Goal: Find specific page/section: Find specific page/section

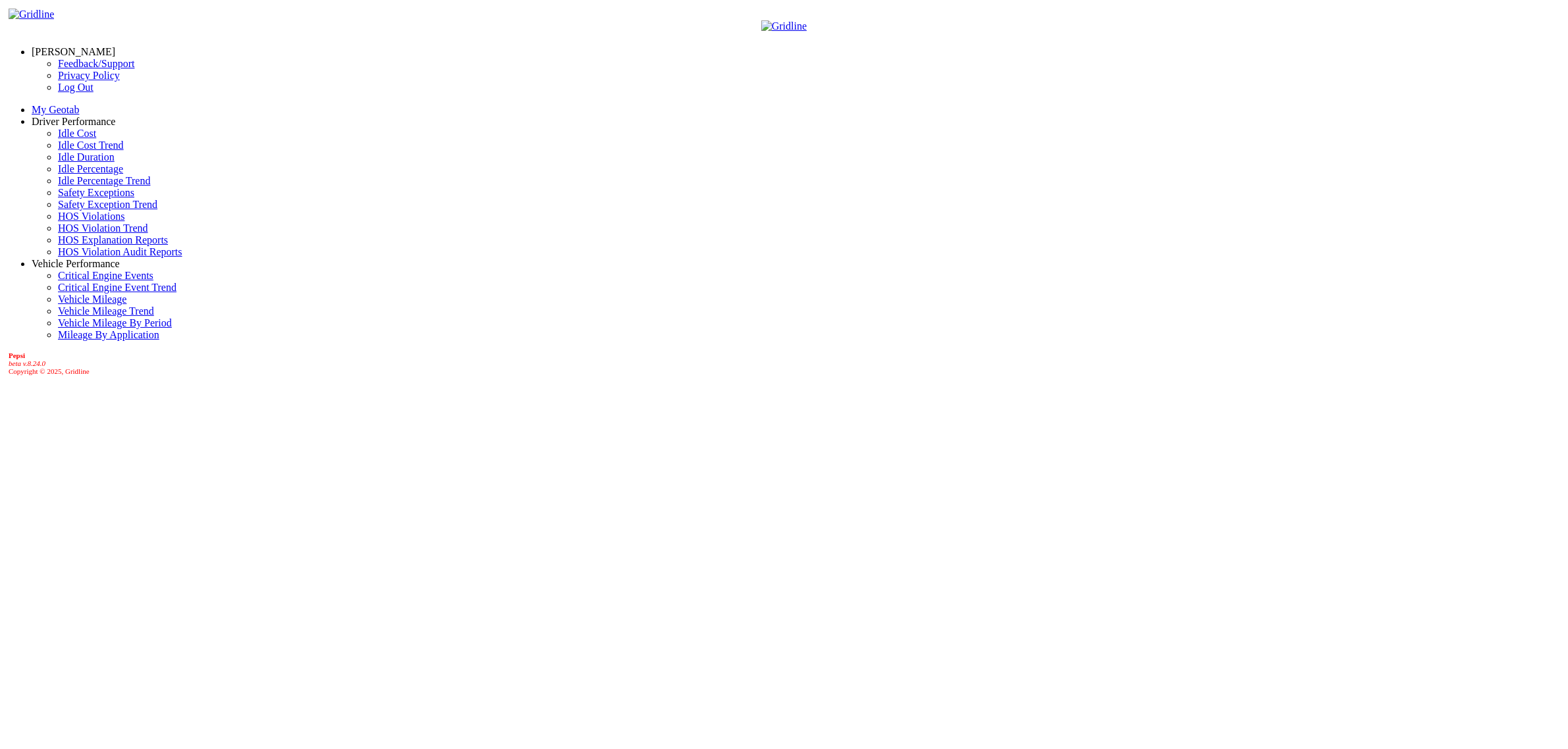
click at [66, 122] on link "Driver Performance" at bounding box center [73, 121] width 84 height 11
click at [80, 246] on link "HOS Explanation Reports" at bounding box center [113, 240] width 110 height 11
click at [44, 122] on link "Driver Performance" at bounding box center [73, 121] width 84 height 11
click at [58, 246] on link "HOS Explanation Reports" at bounding box center [113, 240] width 110 height 11
click at [69, 46] on link "[PERSON_NAME]" at bounding box center [73, 52] width 84 height 11
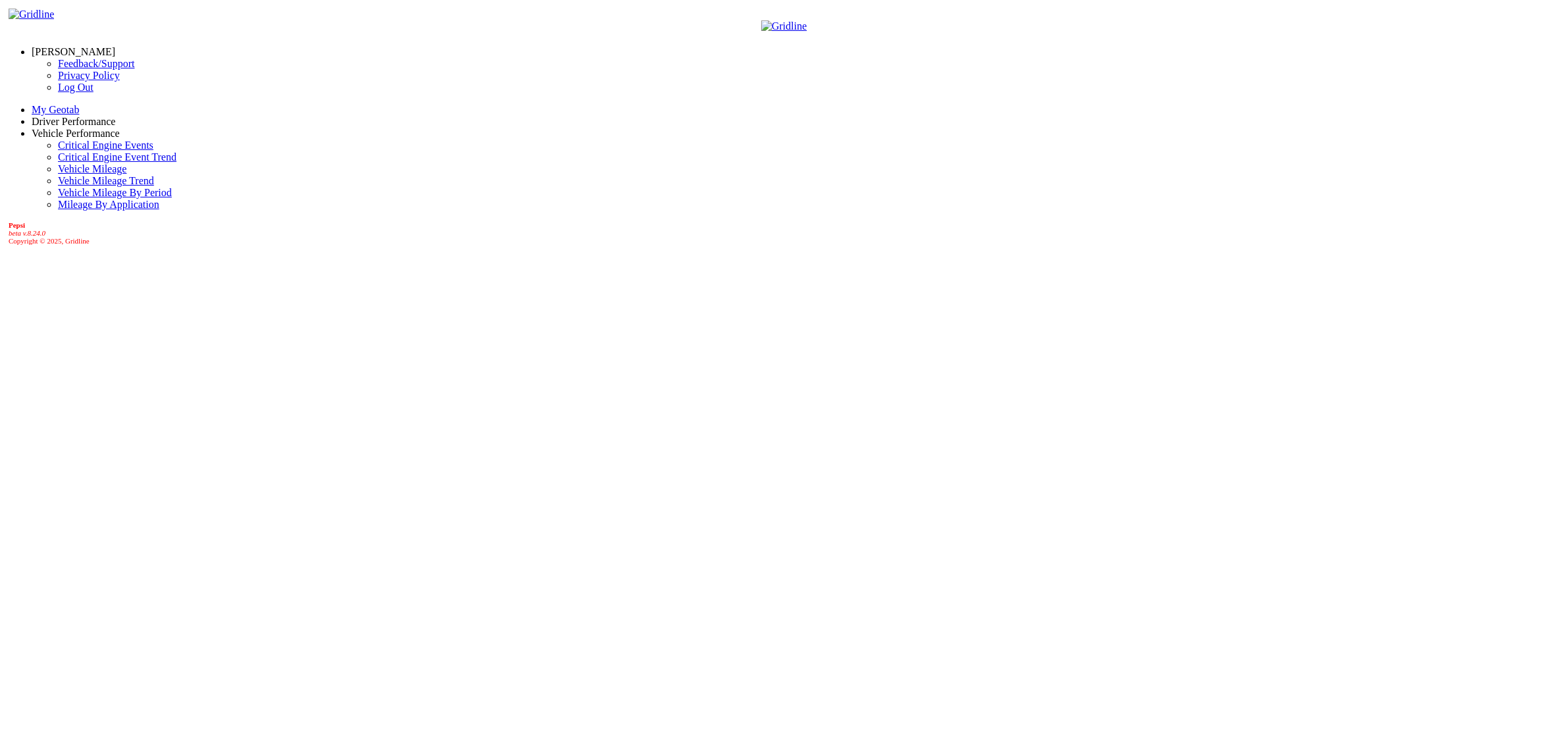
click at [58, 93] on link "Log Out" at bounding box center [76, 87] width 36 height 11
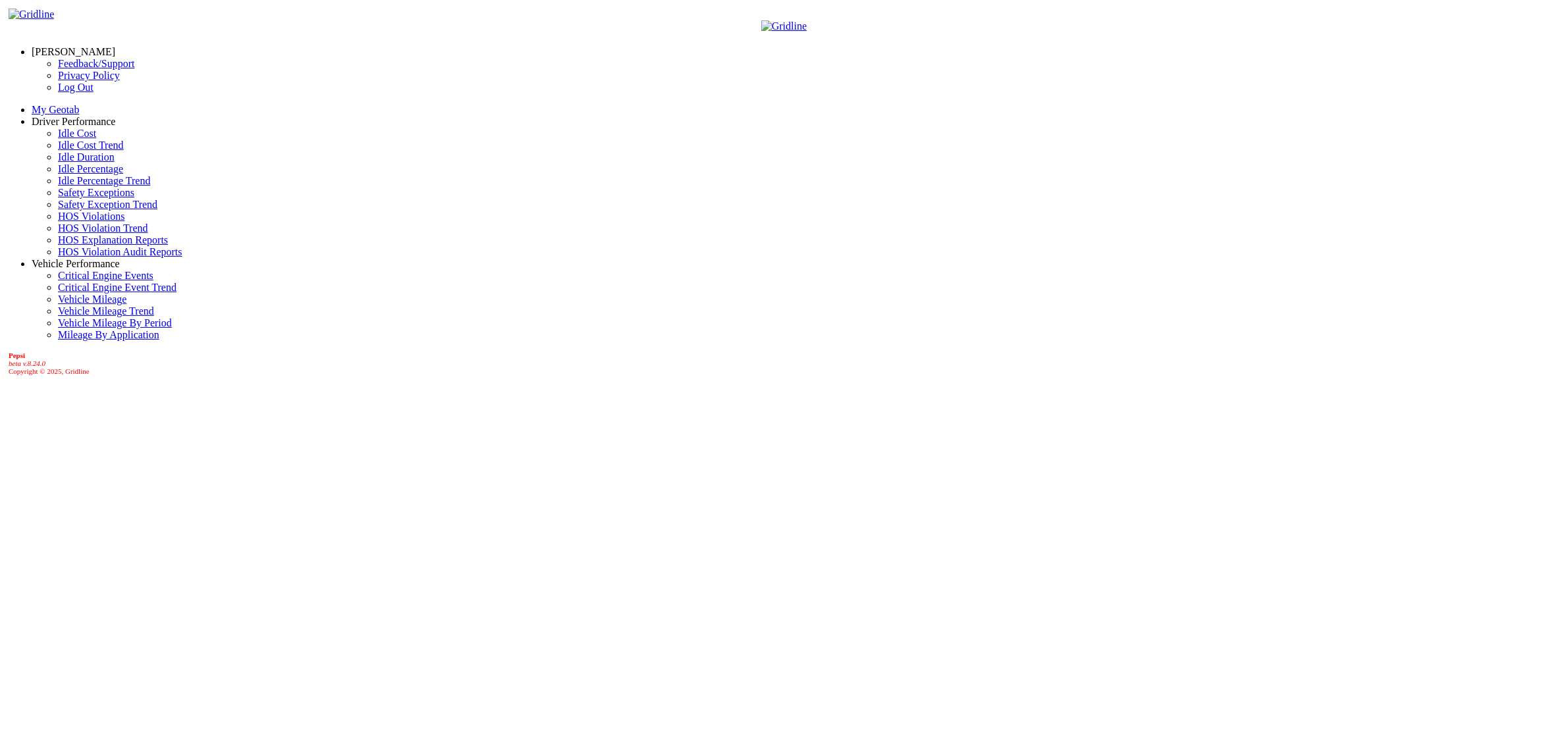
click at [63, 118] on link "Driver Performance" at bounding box center [73, 121] width 84 height 11
click at [77, 246] on link "HOS Explanation Reports" at bounding box center [113, 240] width 110 height 11
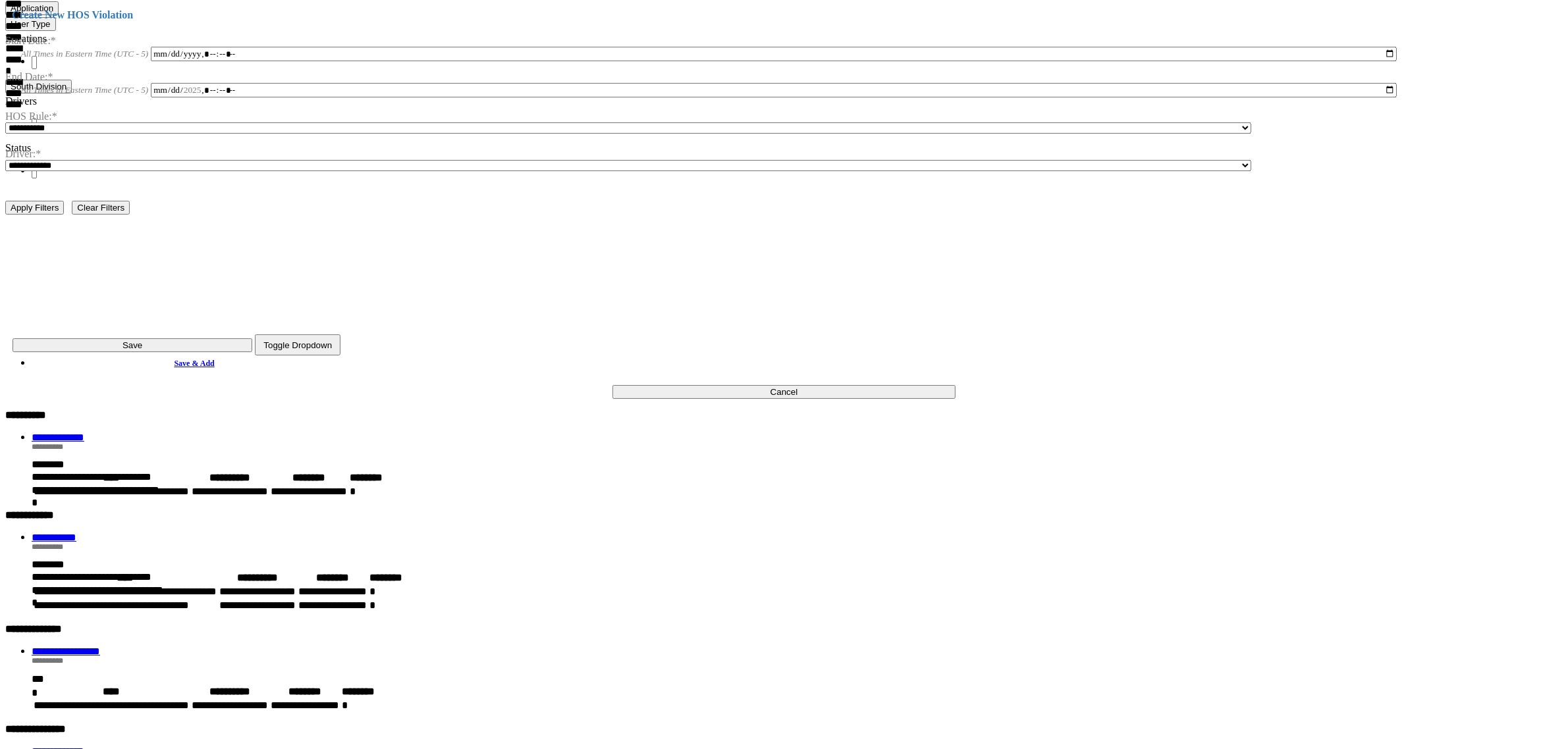
scroll to position [905, 0]
